Goal: Information Seeking & Learning: Find specific fact

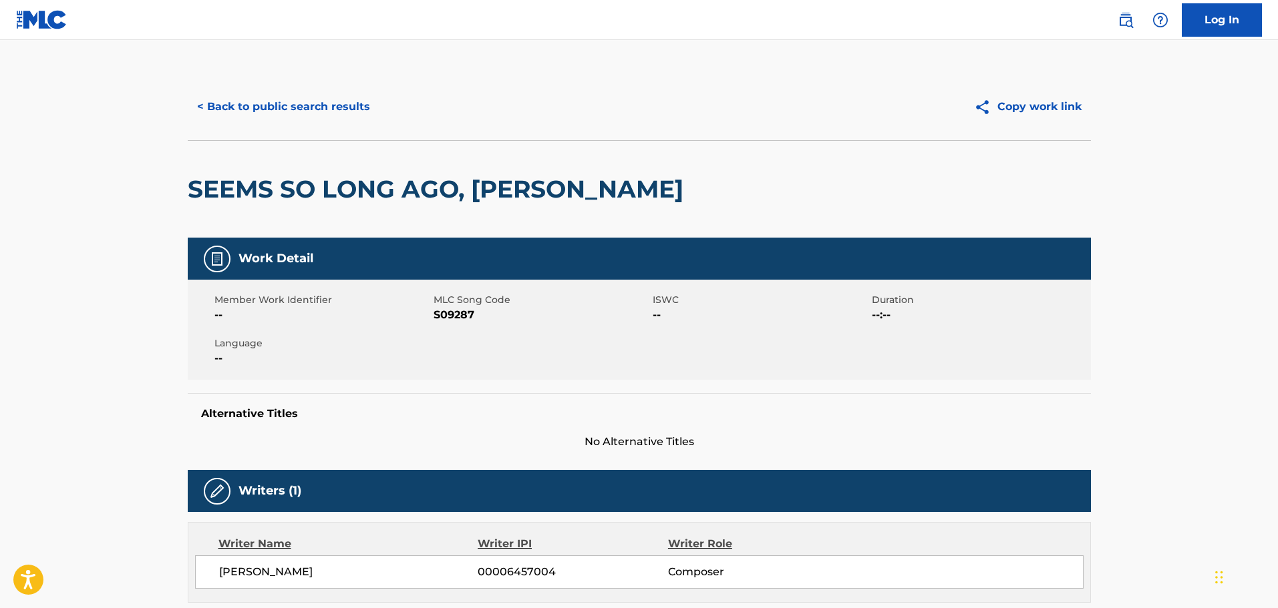
click at [880, 411] on h5 "Alternative Titles" at bounding box center [639, 413] width 876 height 13
click at [283, 106] on button "< Back to public search results" at bounding box center [284, 106] width 192 height 33
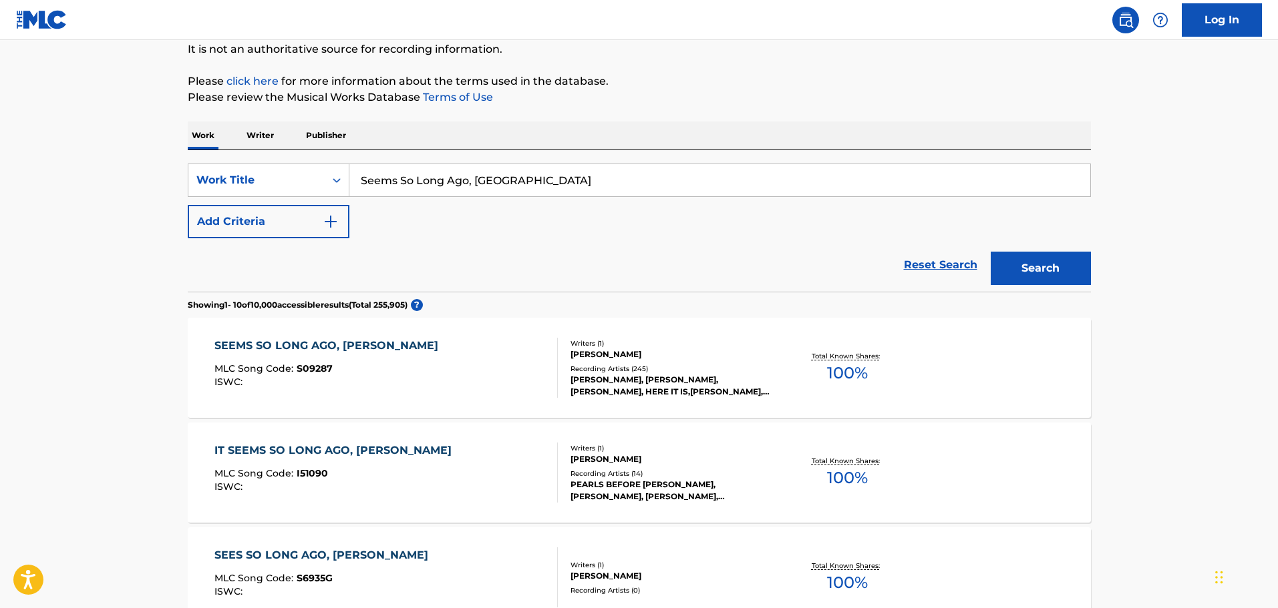
drag, startPoint x: 575, startPoint y: 176, endPoint x: -108, endPoint y: 136, distance: 684.5
click at [0, 136] on html "Accessibility Screen-Reader Guide, Feedback, and Issue Reporting | New window 0…" at bounding box center [639, 170] width 1278 height 608
type input "f"
type input "diamonds in the mine"
click at [991, 252] on button "Search" at bounding box center [1041, 268] width 100 height 33
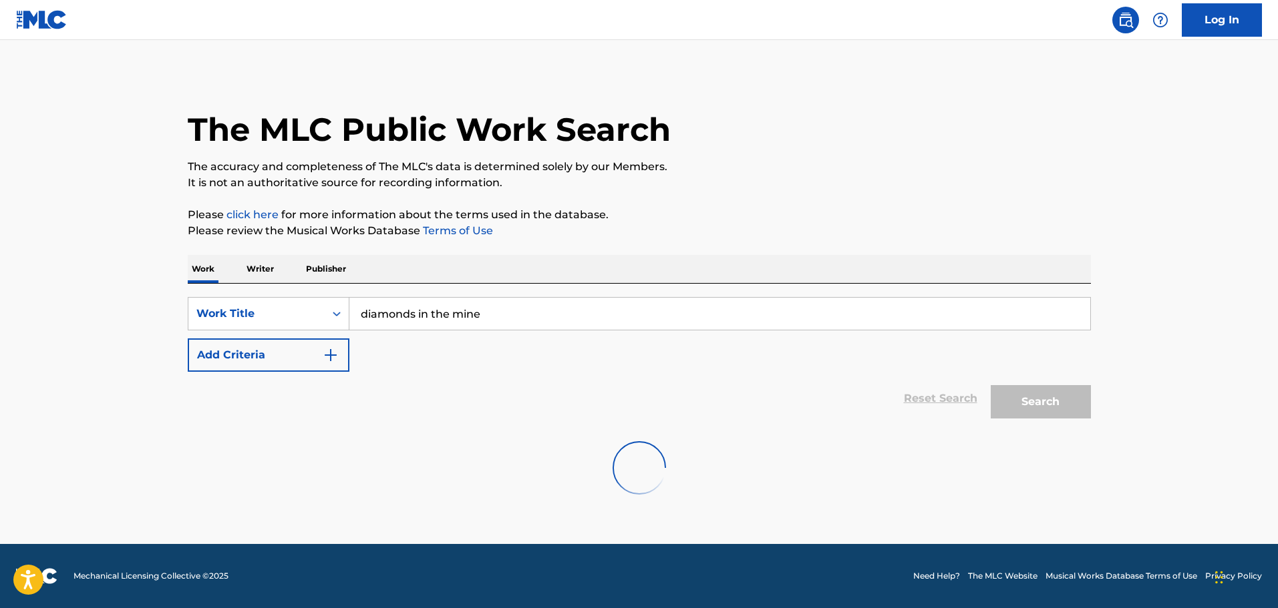
scroll to position [0, 0]
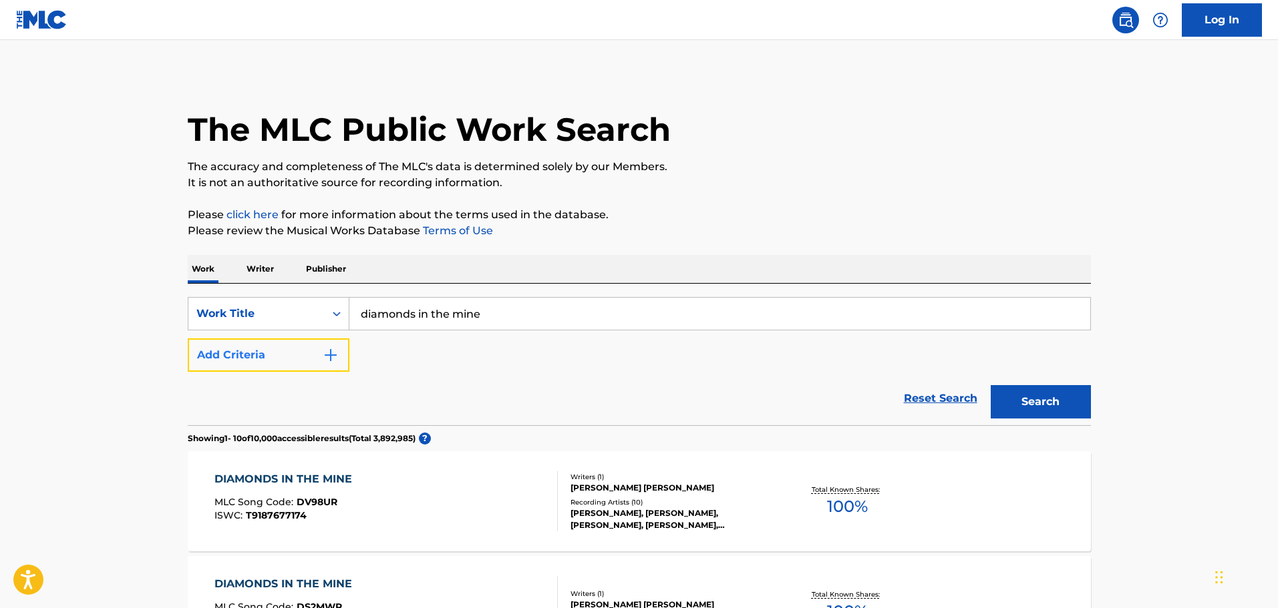
click at [315, 353] on button "Add Criteria" at bounding box center [269, 355] width 162 height 33
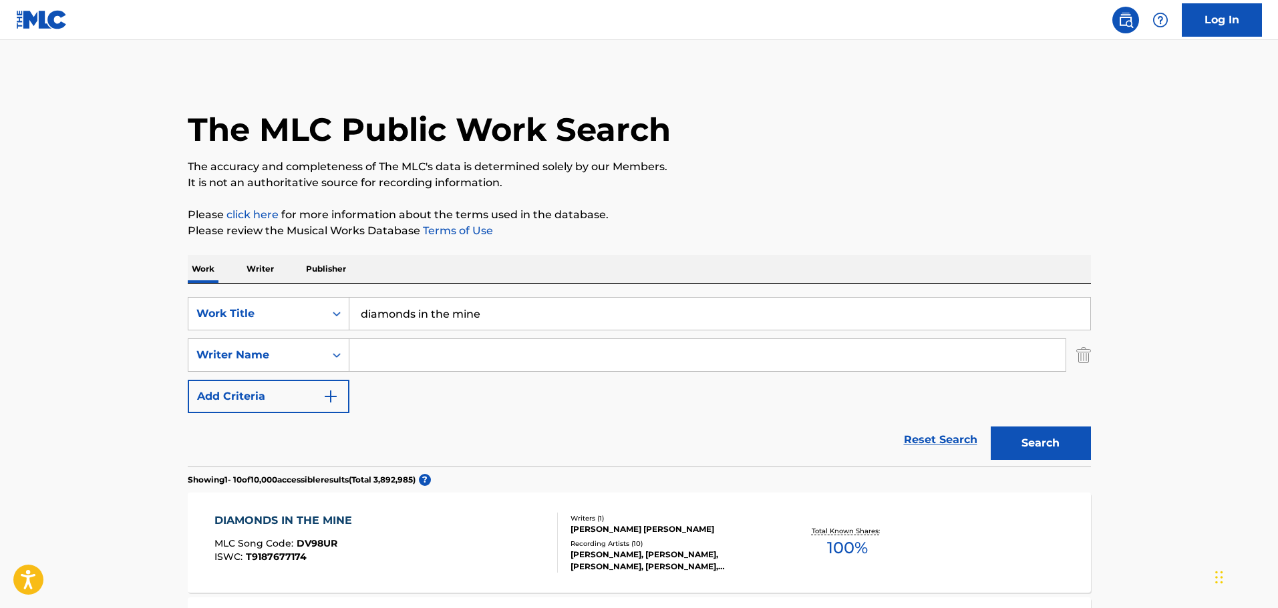
click at [423, 355] on input "Search Form" at bounding box center [707, 355] width 716 height 32
type input "[PERSON_NAME]"
click at [991, 427] on button "Search" at bounding box center [1041, 443] width 100 height 33
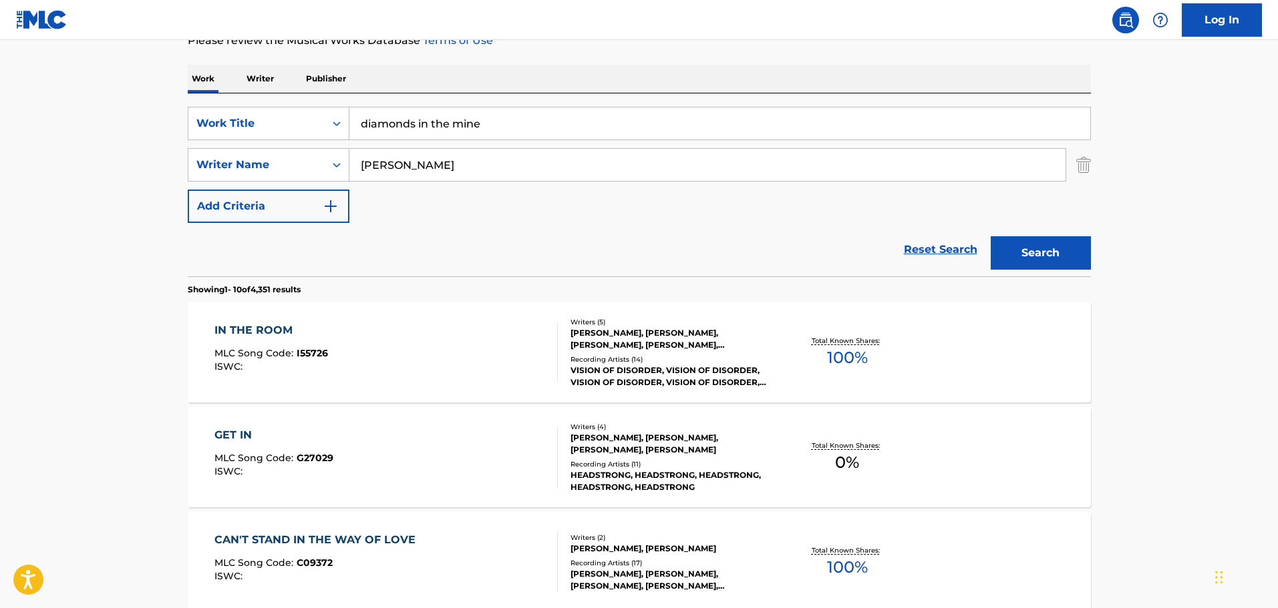
scroll to position [267, 0]
